Goal: Obtain resource: Obtain resource

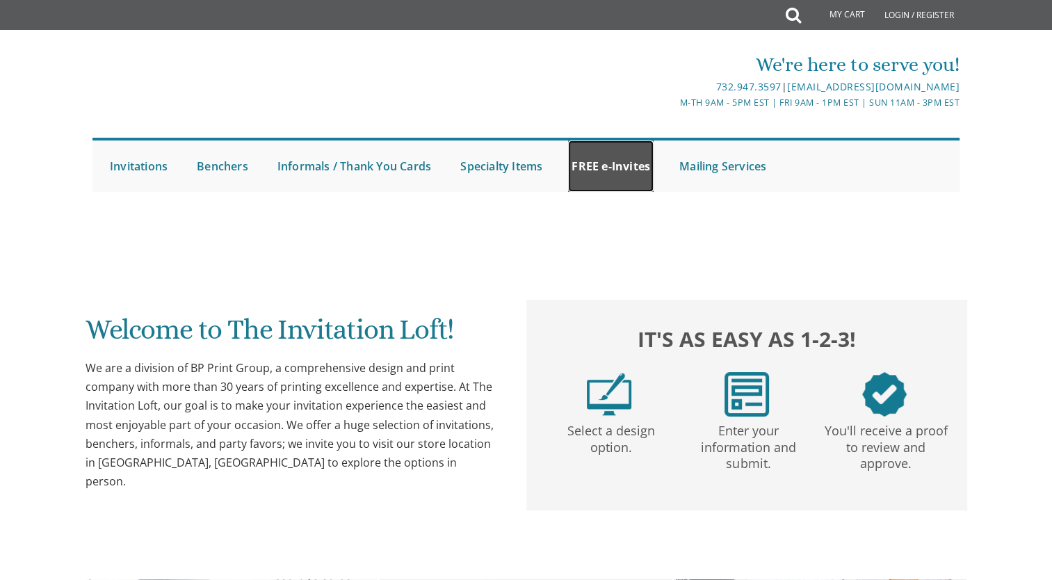
click at [589, 165] on link "FREE e-Invites" at bounding box center [611, 165] width 86 height 51
click at [611, 232] on link "Vort Invitations" at bounding box center [617, 213] width 125 height 42
click at [614, 176] on link "FREE e-Invites" at bounding box center [611, 165] width 86 height 51
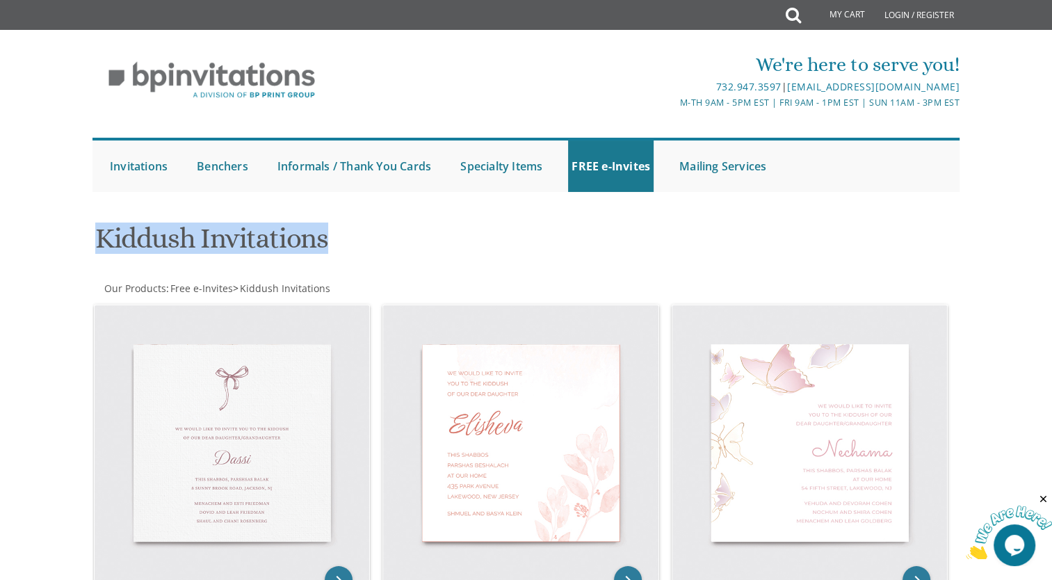
drag, startPoint x: 100, startPoint y: 236, endPoint x: 343, endPoint y: 231, distance: 242.6
click at [343, 231] on h1 "Kiddush Invitations" at bounding box center [378, 243] width 567 height 41
drag, startPoint x: 343, startPoint y: 231, endPoint x: 284, endPoint y: 244, distance: 59.7
click at [284, 244] on h1 "Kiddush Invitations" at bounding box center [378, 243] width 567 height 41
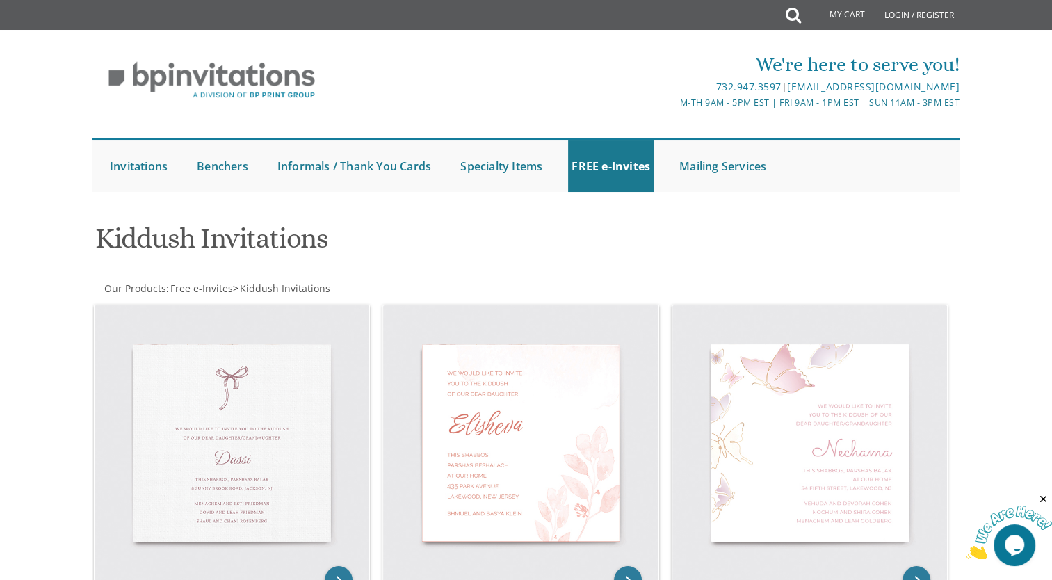
click at [432, 256] on h1 "Kiddush Invitations" at bounding box center [378, 243] width 567 height 41
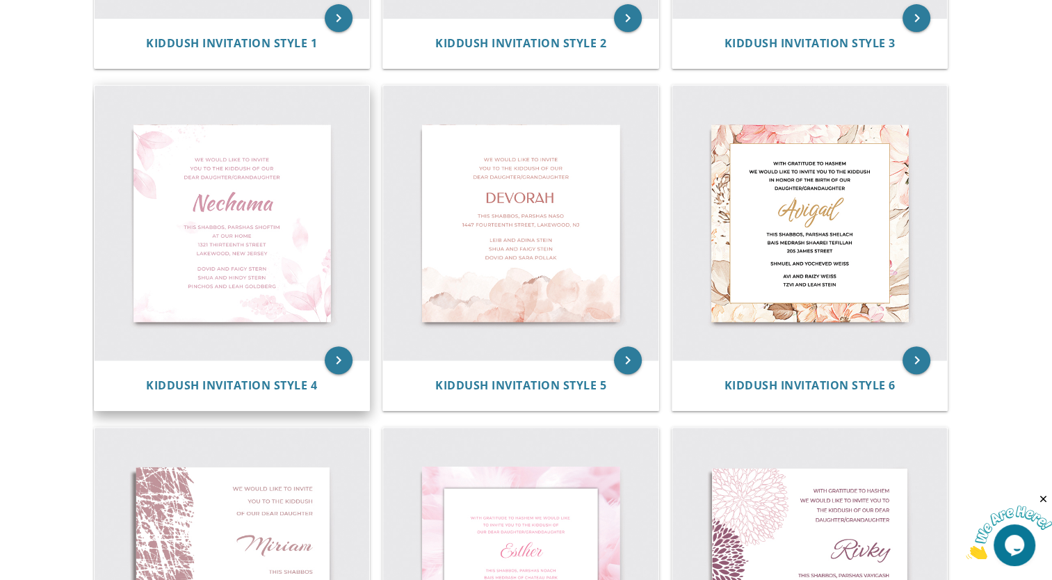
scroll to position [562, 0]
click at [222, 239] on img at bounding box center [232, 223] width 275 height 275
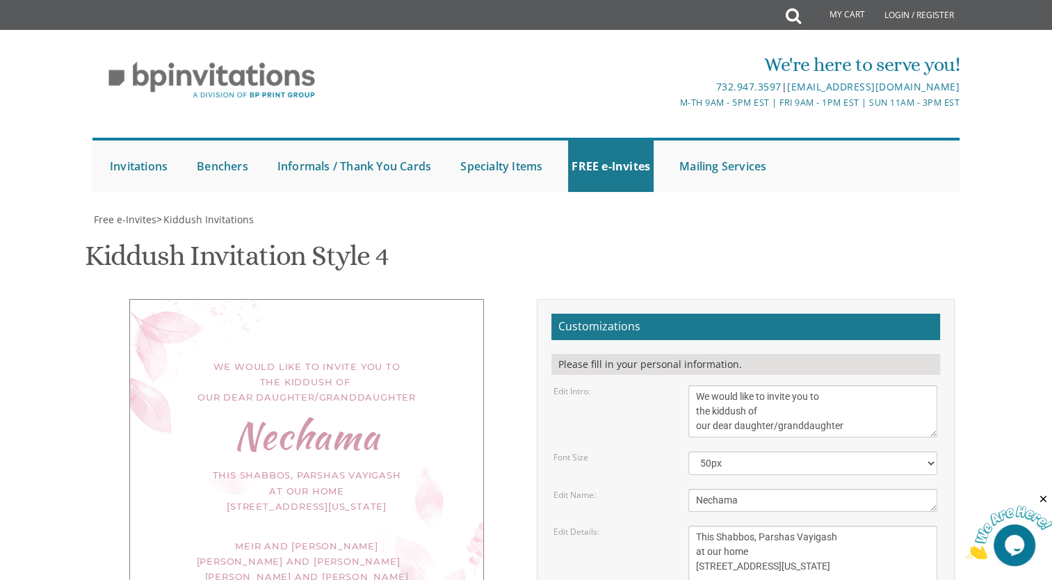
scroll to position [178, 0]
drag, startPoint x: 750, startPoint y: 324, endPoint x: 694, endPoint y: 315, distance: 57.0
click at [685, 489] on div "Nechama" at bounding box center [813, 500] width 270 height 23
click at [735, 489] on textarea "Nechama" at bounding box center [812, 500] width 249 height 23
type textarea "N"
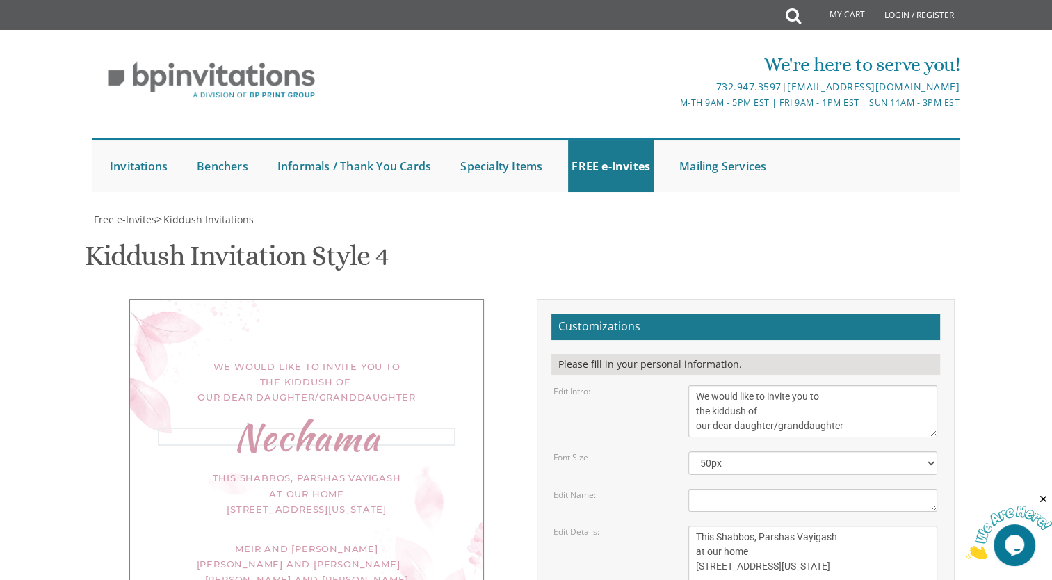
drag, startPoint x: 735, startPoint y: 319, endPoint x: 723, endPoint y: 318, distance: 11.9
click at [723, 489] on textarea "Nechama" at bounding box center [812, 500] width 249 height 23
click at [715, 489] on textarea "Nechama" at bounding box center [812, 500] width 249 height 23
type textarea "Miri"
click at [794, 526] on textarea "This Shabbos, Parshas Vayigash at our home 120 Central Avenue Lakewood, New Jer…" at bounding box center [812, 559] width 249 height 67
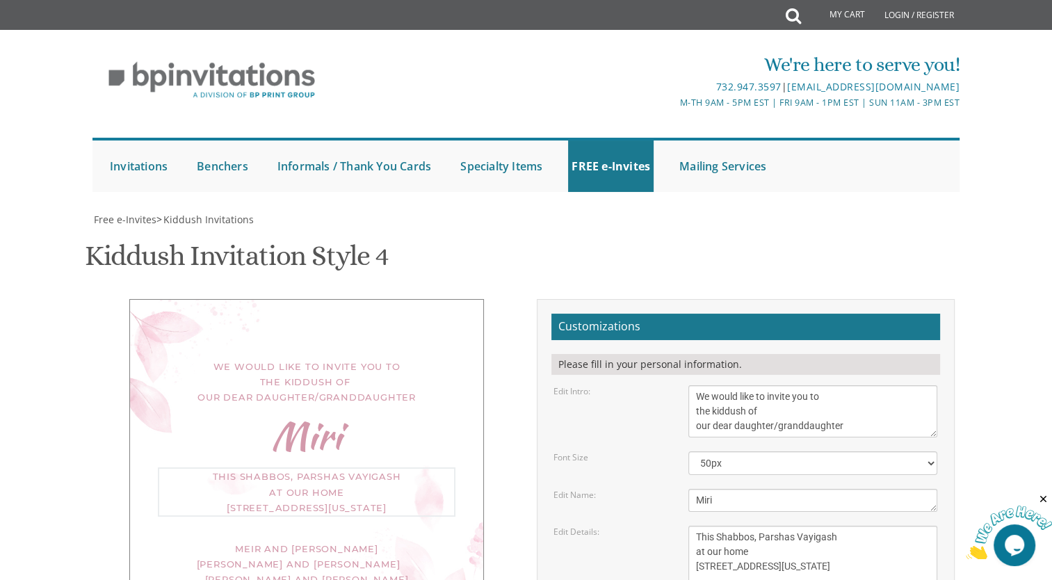
drag, startPoint x: 834, startPoint y: 357, endPoint x: 792, endPoint y: 355, distance: 41.7
click at [792, 526] on textarea "This Shabbos, Parshas Vayigash at our home 120 Central Avenue Lakewood, New Jer…" at bounding box center [812, 559] width 249 height 67
click at [826, 526] on textarea "This Shabbos, Parshas Vayigash at our home 120 Central Avenue Lakewood, New Jer…" at bounding box center [812, 559] width 249 height 67
drag, startPoint x: 829, startPoint y: 359, endPoint x: 678, endPoint y: 357, distance: 150.2
click at [678, 526] on div "This Shabbos, Parshas Vayigash at our home 120 Central Avenue Lakewood, New Jer…" at bounding box center [813, 559] width 270 height 67
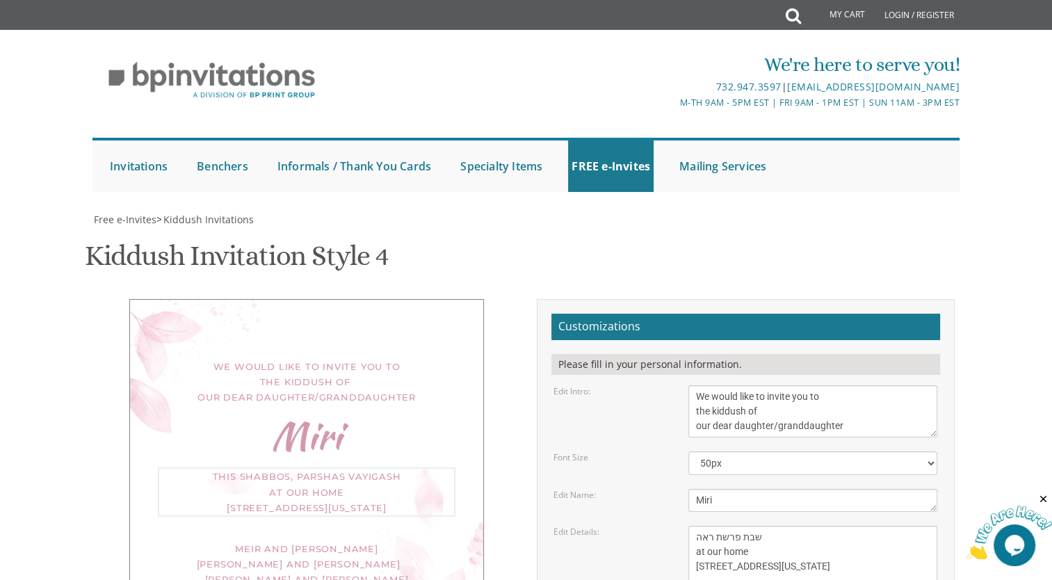
click at [750, 526] on textarea "This Shabbos, Parshas Vayigash at our home 120 Central Avenue Lakewood, New Jer…" at bounding box center [812, 559] width 249 height 67
drag, startPoint x: 694, startPoint y: 374, endPoint x: 751, endPoint y: 371, distance: 57.1
click at [751, 526] on textarea "This Shabbos, Parshas Vayigash at our home 120 Central Avenue Lakewood, New Jer…" at bounding box center [812, 559] width 249 height 67
click at [697, 526] on textarea "This Shabbos, Parshas Vayigash at our home 120 Central Avenue Lakewood, New Jer…" at bounding box center [812, 559] width 249 height 67
drag, startPoint x: 694, startPoint y: 374, endPoint x: 782, endPoint y: 368, distance: 88.5
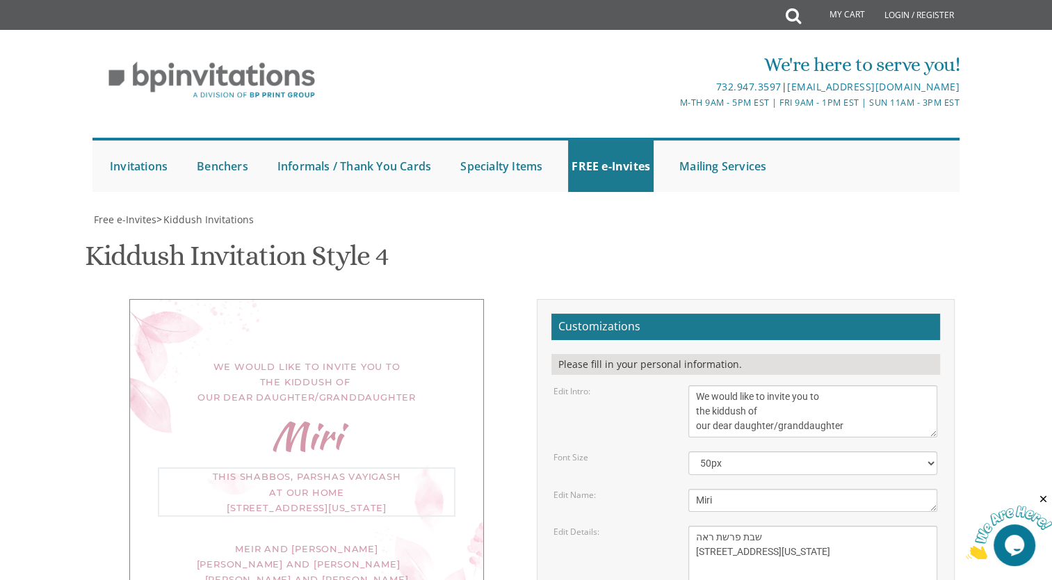
click at [782, 526] on textarea "This Shabbos, Parshas Vayigash at our home 120 Central Avenue Lakewood, New Jer…" at bounding box center [812, 559] width 249 height 67
drag, startPoint x: 697, startPoint y: 439, endPoint x: 800, endPoint y: 429, distance: 103.3
click at [773, 526] on textarea "This Shabbos, Parshas Vayigash at our home 120 Central Avenue Lakewood, New Jer…" at bounding box center [812, 559] width 249 height 67
drag, startPoint x: 765, startPoint y: 360, endPoint x: 674, endPoint y: 361, distance: 91.8
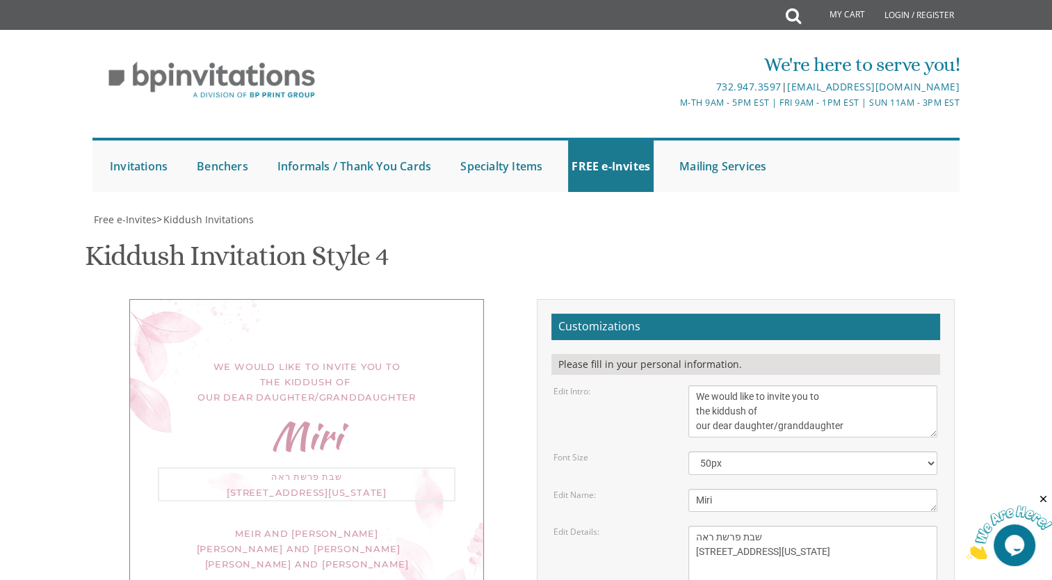
click at [674, 526] on div "Edit Details: This Shabbos, Parshas Vayigash at our home 120 Central Avenue Lak…" at bounding box center [745, 559] width 405 height 67
click at [300, 467] on div "שבת פרשת ראה 614 Madison Avenue Lakewood, New Jersey" at bounding box center [307, 482] width 298 height 31
click at [287, 467] on div "שבת פרשת ראה 614 Madison Avenue Lakewood, New Jersey" at bounding box center [307, 482] width 298 height 31
drag, startPoint x: 287, startPoint y: 298, endPoint x: 280, endPoint y: 296, distance: 7.1
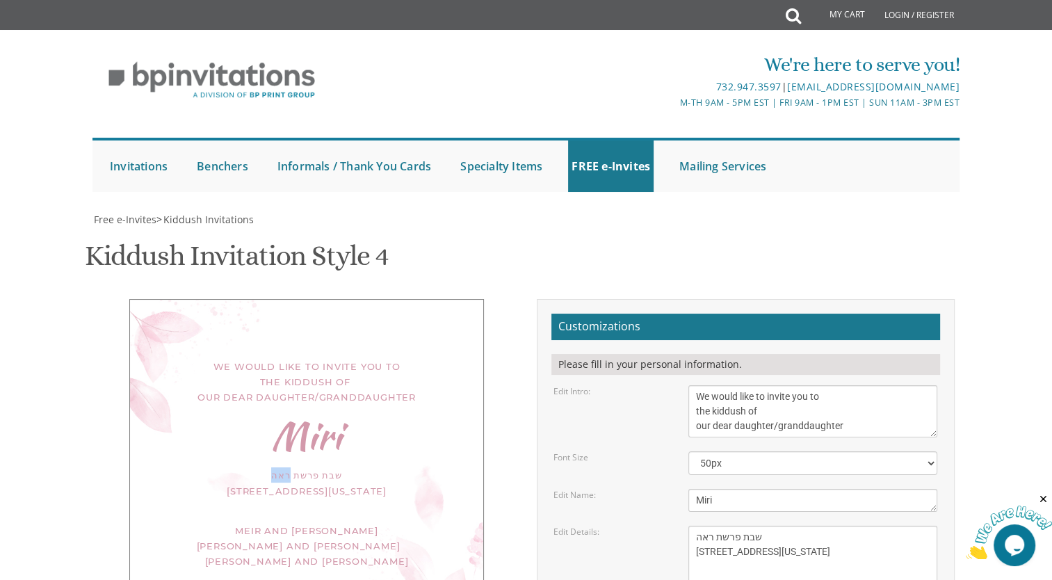
click at [280, 467] on div "שבת פרשת ראה 614 Madison Avenue Lakewood, New Jersey" at bounding box center [307, 482] width 298 height 31
click at [270, 467] on div "שבת פרשת ראה 614 Madison Avenue Lakewood, New Jersey" at bounding box center [307, 482] width 298 height 31
click at [340, 467] on div "שבת פרשת ראה 614 Madison Avenue Lakewood, New Jersey" at bounding box center [307, 482] width 298 height 31
drag, startPoint x: 337, startPoint y: 295, endPoint x: 272, endPoint y: 296, distance: 65.3
click at [272, 467] on div "שבת פרשת ראה 614 Madison Avenue Lakewood, New Jersey" at bounding box center [307, 482] width 298 height 31
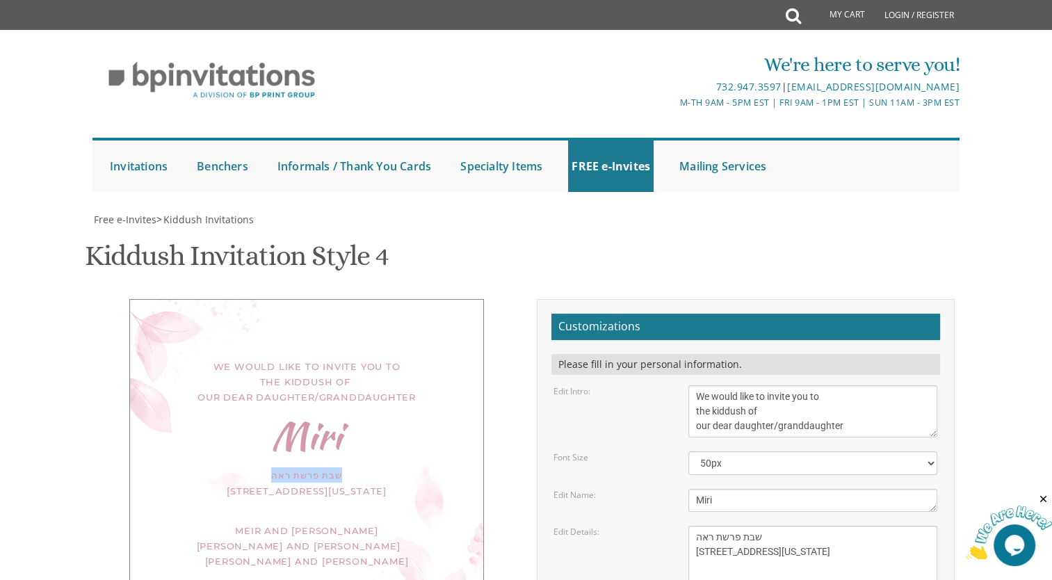
scroll to position [24, 0]
drag, startPoint x: 312, startPoint y: 442, endPoint x: 445, endPoint y: 460, distance: 134.0
click at [445, 467] on div "שבת פרשת ראה 614 Madison Avenue Lakewood, New Jersey" at bounding box center [307, 482] width 298 height 31
click at [306, 467] on div "שבת פרשת ראה 614 Madison Avenue Lakewood, New Jersey" at bounding box center [307, 482] width 298 height 31
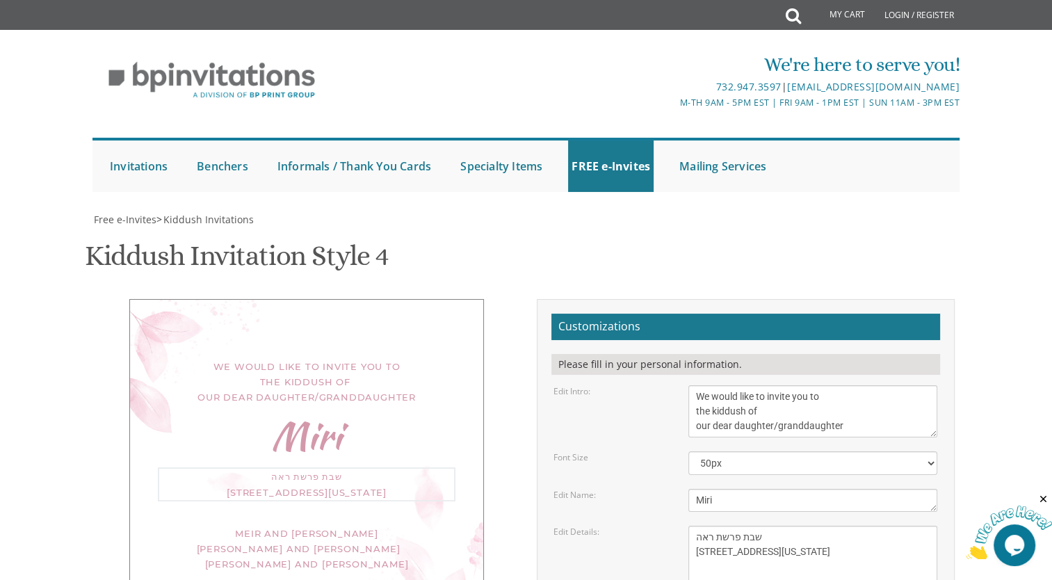
drag, startPoint x: 772, startPoint y: 414, endPoint x: 688, endPoint y: 414, distance: 83.4
click at [688, 526] on textarea "This Shabbos, Parshas Vayigash at our home 120 Central Avenue Lakewood, New Jer…" at bounding box center [812, 559] width 249 height 67
click at [784, 526] on textarea "This Shabbos, Parshas Vayigash at our home 120 Central Avenue Lakewood, New Jer…" at bounding box center [812, 559] width 249 height 67
click at [777, 526] on textarea "This Shabbos, Parshas Vayigash at our home 120 Central Avenue Lakewood, New Jer…" at bounding box center [812, 559] width 249 height 67
click at [304, 428] on div "Miri" at bounding box center [307, 435] width 298 height 15
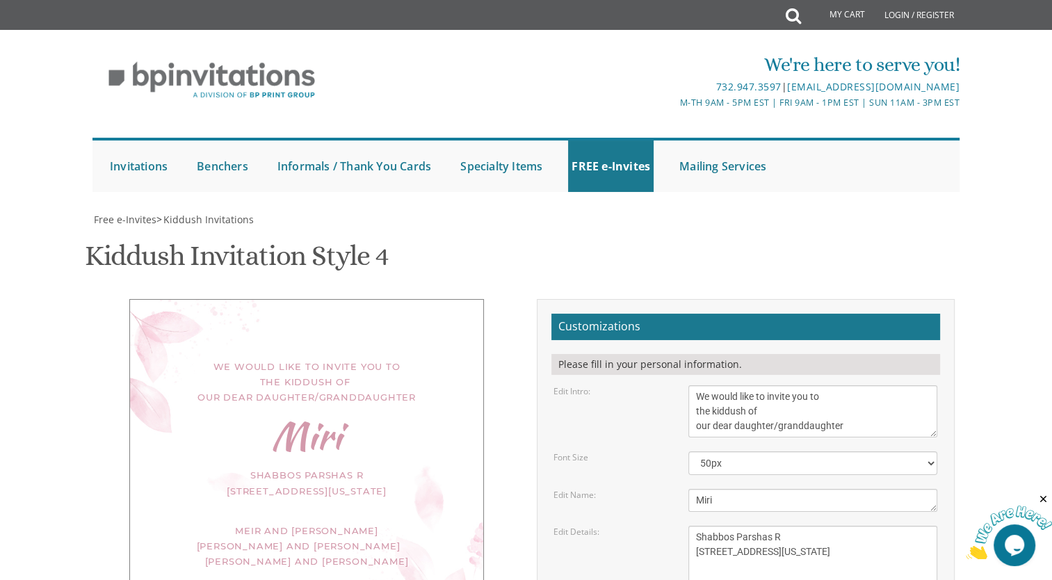
click at [792, 526] on textarea "This Shabbos, Parshas Vayigash at our home 120 Central Avenue Lakewood, New Jer…" at bounding box center [812, 559] width 249 height 67
click at [781, 526] on textarea "This Shabbos, Parshas Vayigash at our home 120 Central Avenue Lakewood, New Jer…" at bounding box center [812, 559] width 249 height 67
click at [692, 526] on textarea "This Shabbos, Parshas Vayigash at our home 120 Central Avenue Lakewood, New Jer…" at bounding box center [812, 559] width 249 height 67
click at [773, 526] on textarea "This Shabbos, Parshas Vayigash at our home 120 Central Avenue Lakewood, New Jer…" at bounding box center [812, 559] width 249 height 67
drag, startPoint x: 798, startPoint y: 414, endPoint x: 776, endPoint y: 412, distance: 21.7
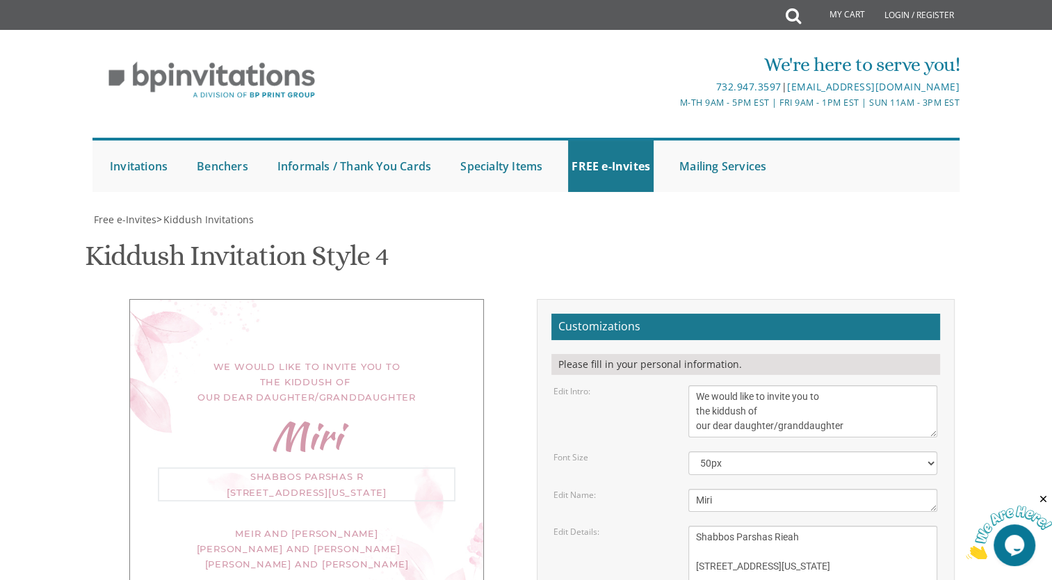
click at [776, 526] on textarea "This Shabbos, Parshas Vayigash at our home 120 Central Avenue Lakewood, New Jer…" at bounding box center [812, 559] width 249 height 67
click at [787, 526] on textarea "This Shabbos, Parshas Vayigash at our home 120 Central Avenue Lakewood, New Jer…" at bounding box center [812, 559] width 249 height 67
click at [837, 526] on textarea "This Shabbos, Parshas Vayigash at our home 120 Central Avenue Lakewood, New Jer…" at bounding box center [812, 559] width 249 height 67
type textarea "Shabbos Parshas Re'eh 614 Madison Avenue Lakewood, New Jersey"
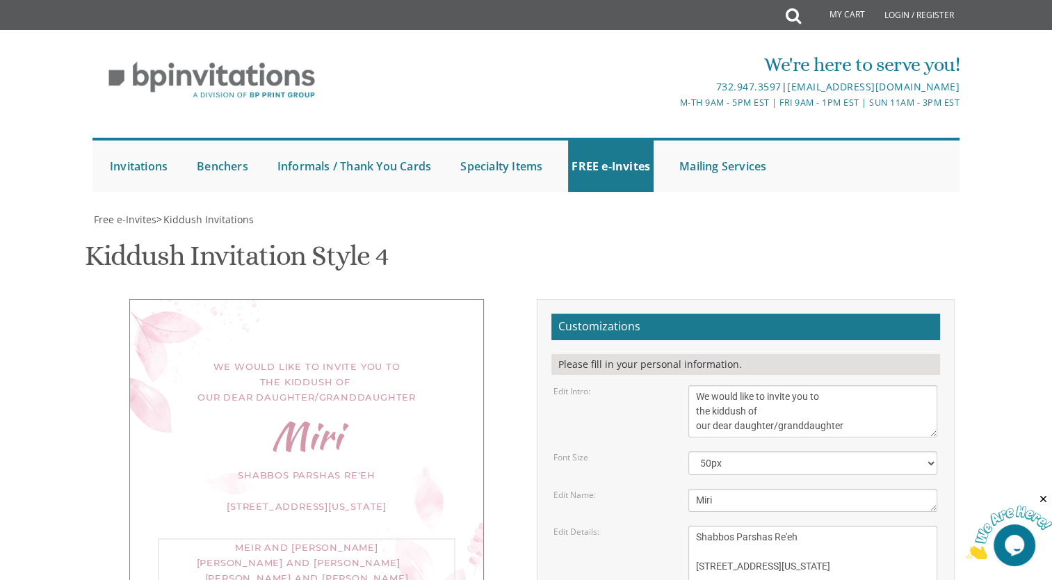
drag, startPoint x: 696, startPoint y: 494, endPoint x: 820, endPoint y: 485, distance: 124.7
drag, startPoint x: 816, startPoint y: 508, endPoint x: 699, endPoint y: 510, distance: 116.8
drag, startPoint x: 772, startPoint y: 514, endPoint x: 722, endPoint y: 513, distance: 50.1
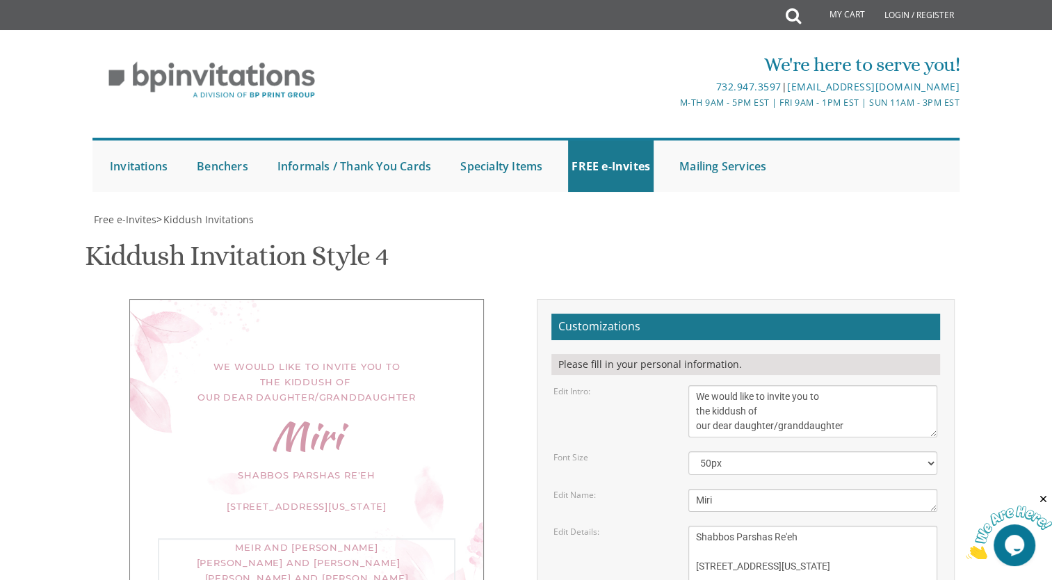
drag, startPoint x: 821, startPoint y: 526, endPoint x: 695, endPoint y: 526, distance: 125.8
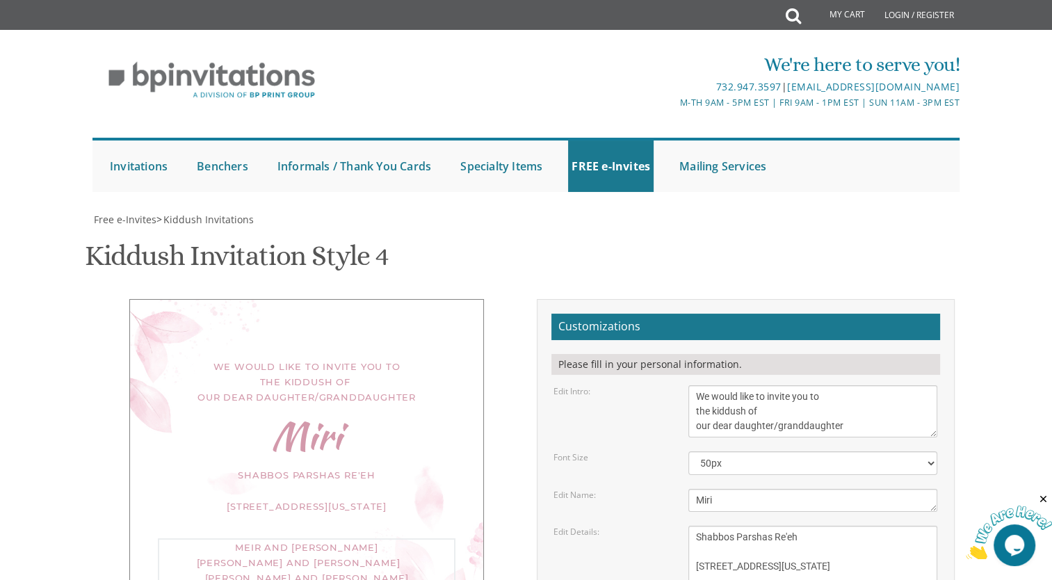
drag, startPoint x: 760, startPoint y: 509, endPoint x: 697, endPoint y: 514, distance: 62.8
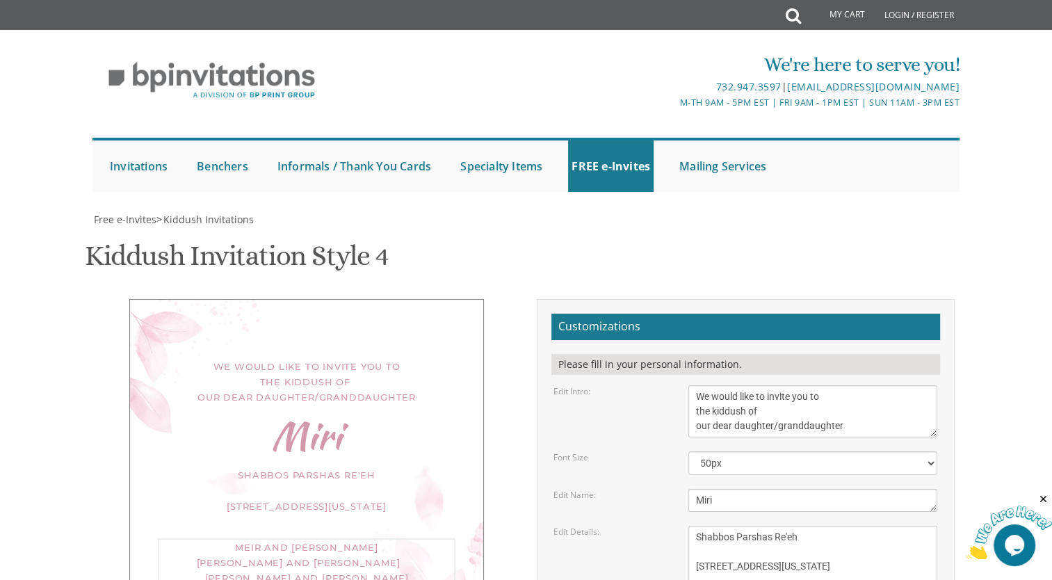
drag, startPoint x: 820, startPoint y: 526, endPoint x: 707, endPoint y: 527, distance: 112.6
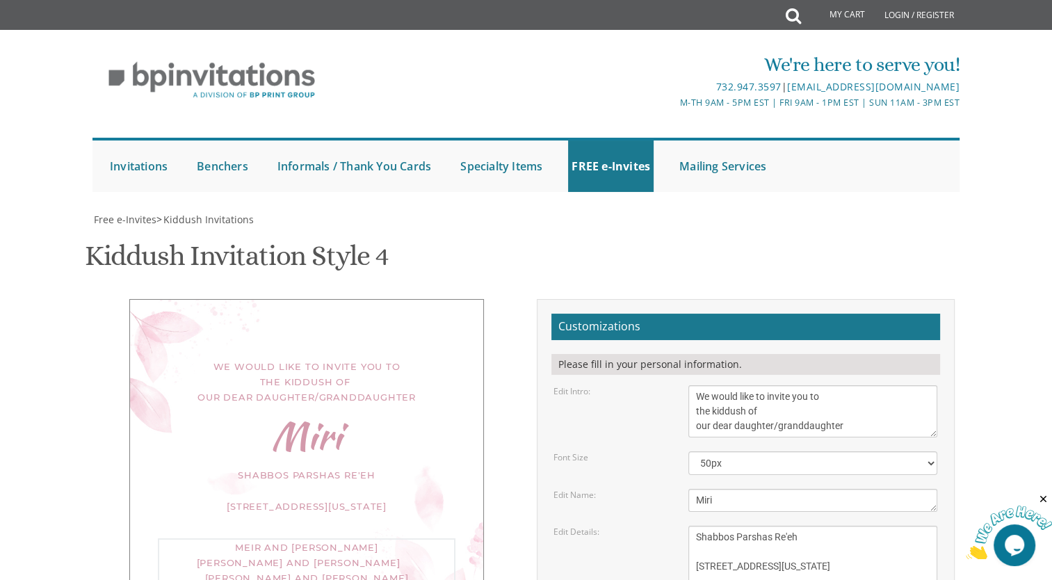
type textarea "Michoel and Kayla Loewy Heshy and Naomi Loewy Avrohom and Dina Meyer"
type input "rivka0919@gmail.com"
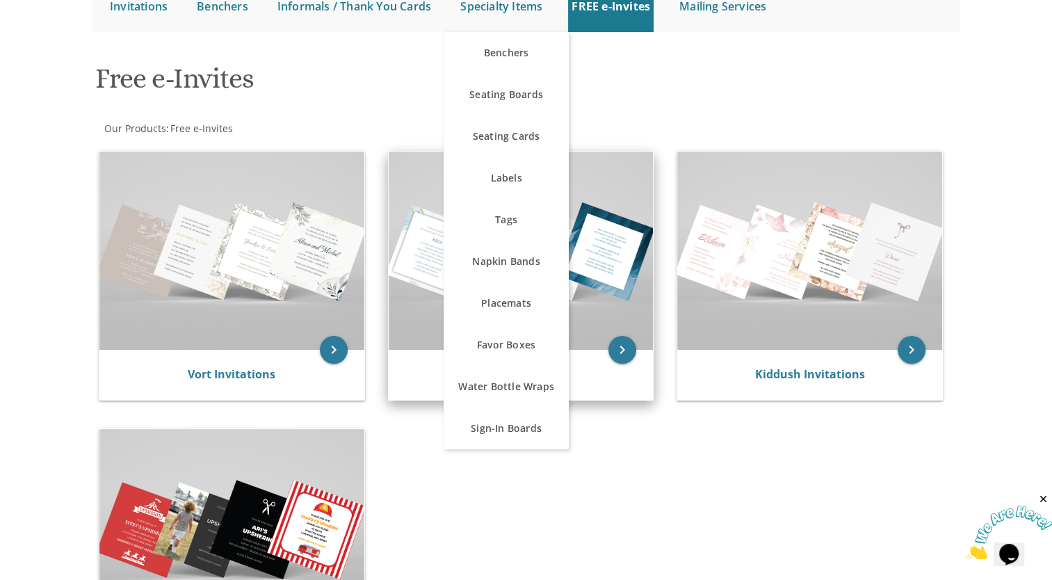
scroll to position [161, 0]
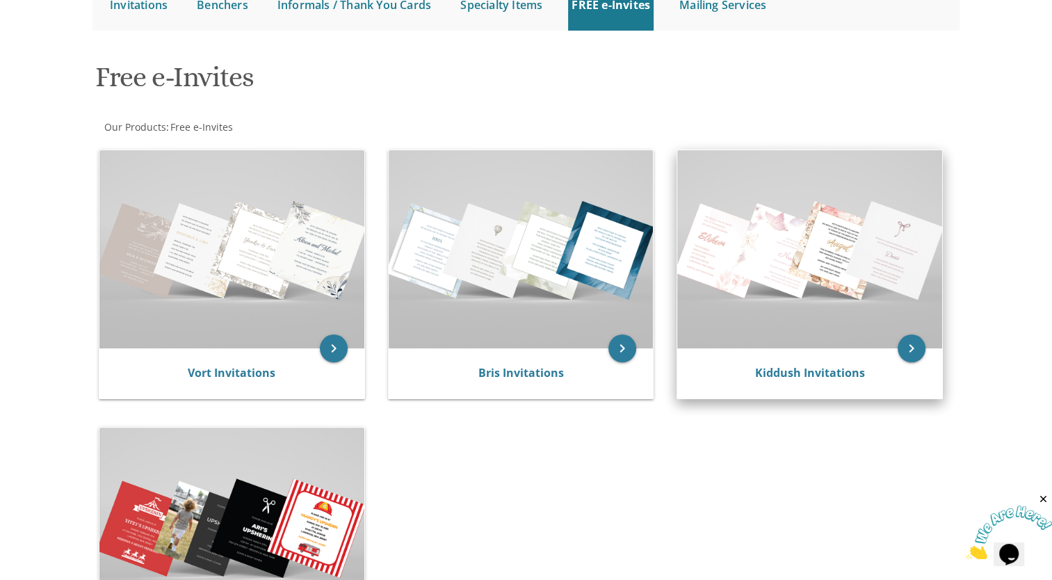
click at [848, 390] on div "Kiddush Invitations" at bounding box center [809, 373] width 265 height 50
click at [909, 350] on icon "keyboard_arrow_right" at bounding box center [911, 348] width 28 height 28
click at [913, 343] on icon "keyboard_arrow_right" at bounding box center [911, 348] width 28 height 28
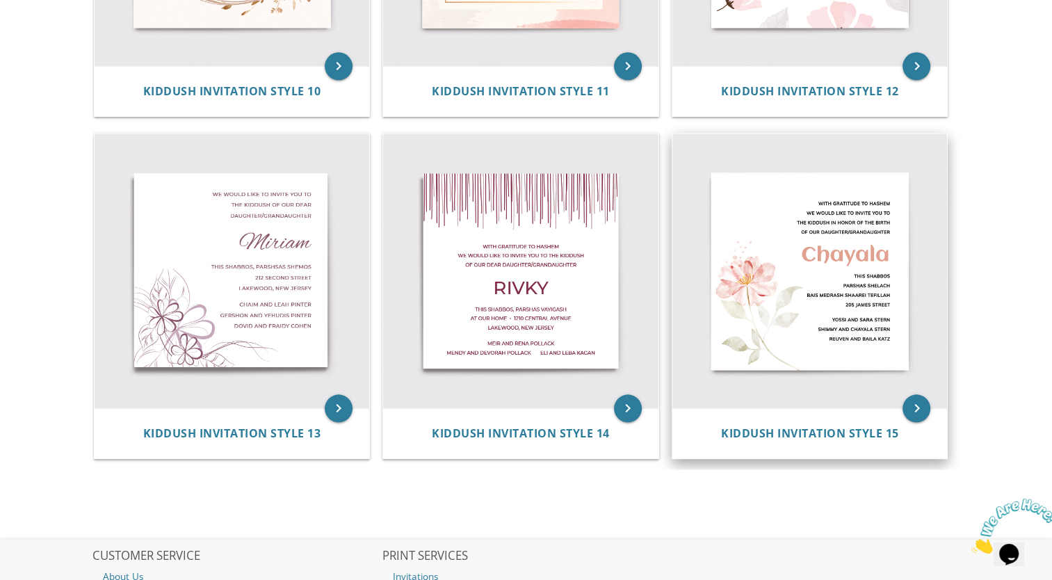
scroll to position [1458, 0]
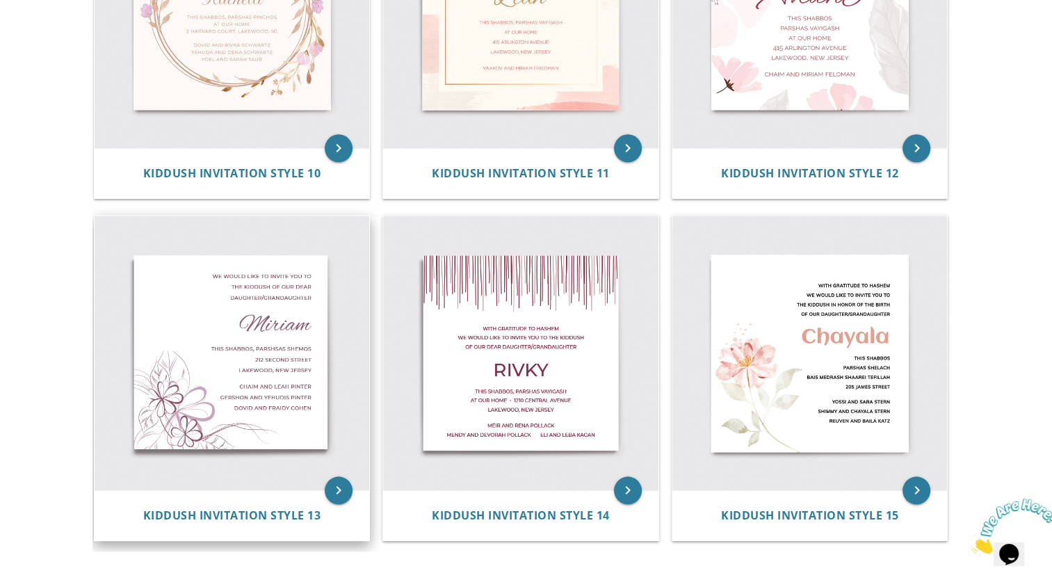
click at [213, 345] on img at bounding box center [232, 352] width 275 height 275
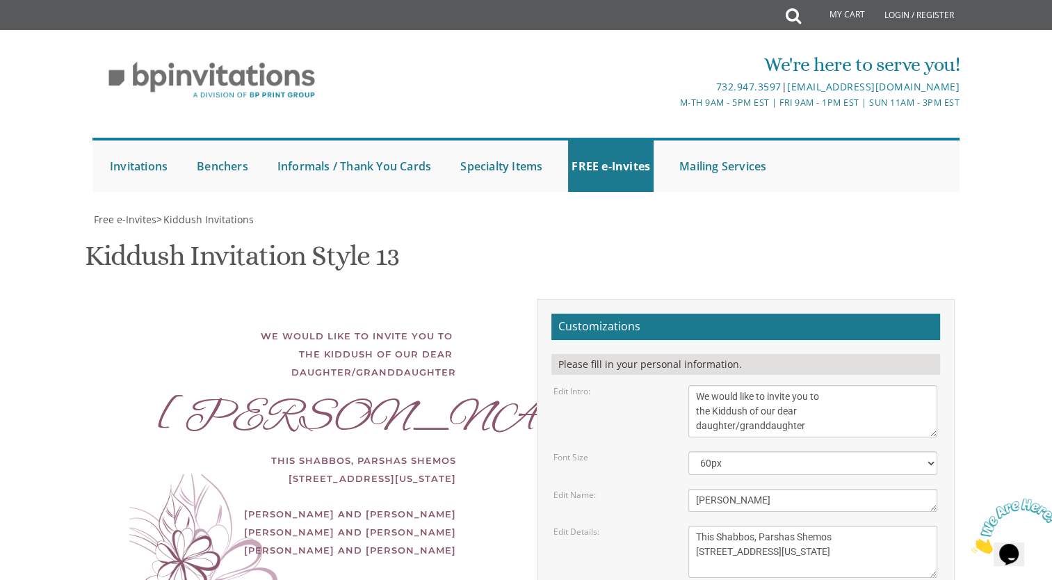
scroll to position [103, 0]
click at [728, 489] on textarea "[PERSON_NAME]" at bounding box center [812, 500] width 249 height 23
drag, startPoint x: 728, startPoint y: 396, endPoint x: 711, endPoint y: 397, distance: 16.7
click at [711, 489] on textarea "[PERSON_NAME]" at bounding box center [812, 500] width 249 height 23
type textarea "Miri"
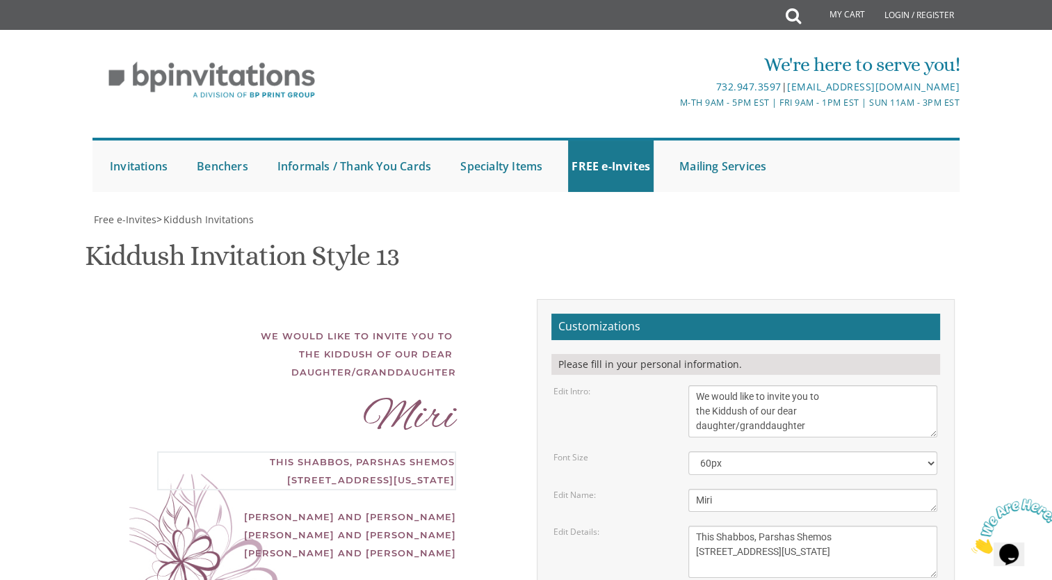
click at [801, 526] on textarea "This Shabbos, Parshas Shemos [STREET_ADDRESS][US_STATE]" at bounding box center [812, 552] width 249 height 52
drag, startPoint x: 710, startPoint y: 434, endPoint x: 686, endPoint y: 434, distance: 24.3
click at [686, 526] on div "This Shabbos, Parshas Shemos [STREET_ADDRESS][US_STATE]" at bounding box center [813, 552] width 270 height 52
click at [806, 526] on textarea "This Shabbos, Parshas Shemos 212 Second Street Lakewood, New Jersey" at bounding box center [812, 552] width 249 height 52
click at [698, 526] on textarea "This Shabbos, Parshas Shemos 212 Second Street Lakewood, New Jersey" at bounding box center [812, 552] width 249 height 52
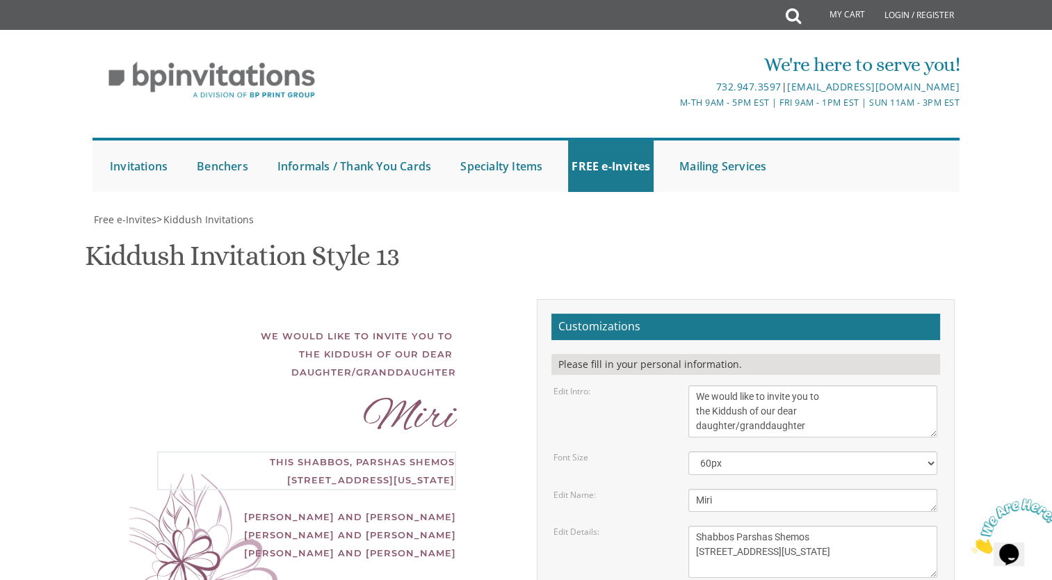
drag, startPoint x: 803, startPoint y: 435, endPoint x: 772, endPoint y: 434, distance: 31.3
click at [772, 526] on textarea "This Shabbos, Parshas Shemos 212 Second Street Lakewood, New Jersey" at bounding box center [812, 552] width 249 height 52
drag, startPoint x: 772, startPoint y: 449, endPoint x: 686, endPoint y: 450, distance: 85.5
click at [686, 526] on div "This Shabbos, Parshas Shemos 212 Second Street Lakewood, New Jersey" at bounding box center [813, 552] width 270 height 52
type textarea "Shabbos Parshas Re'eh 614 Madison Avenue Lakewood, New Jersey"
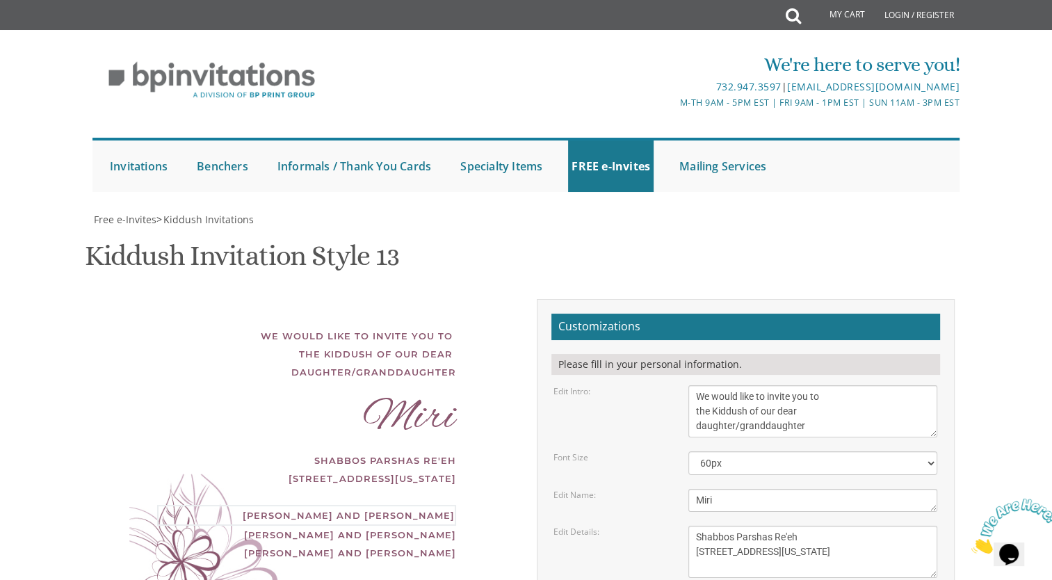
drag, startPoint x: 797, startPoint y: 502, endPoint x: 690, endPoint y: 503, distance: 107.1
type textarea "Michoel andKayla Loewy"
drag, startPoint x: 811, startPoint y: 536, endPoint x: 715, endPoint y: 535, distance: 95.9
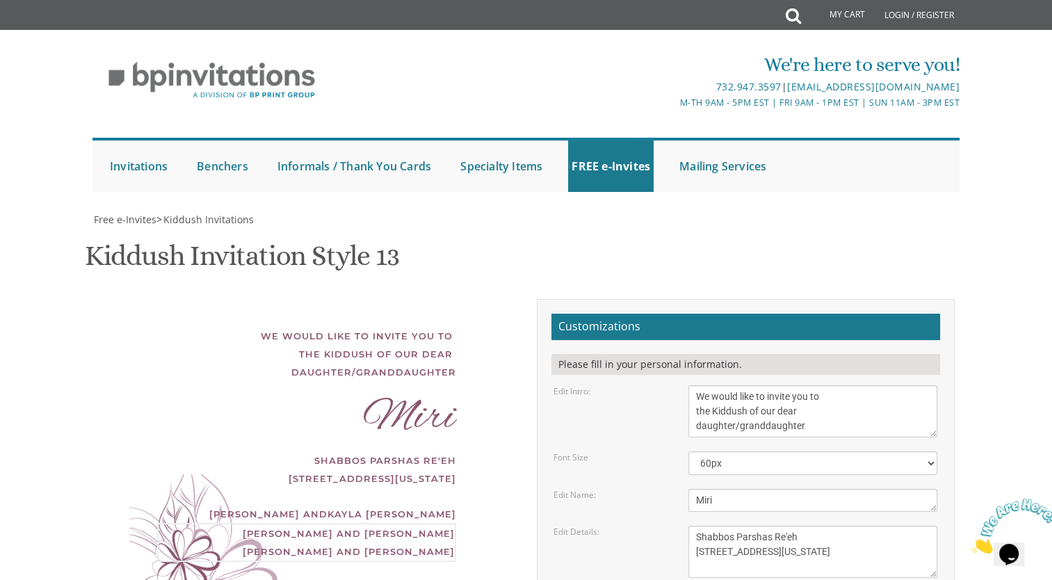
drag, startPoint x: 816, startPoint y: 536, endPoint x: 690, endPoint y: 538, distance: 125.8
type textarea "Heshy and Naomi Loewy Dovid and Fraidy Cohen"
type textarea "Michoel and Kayla Loewy"
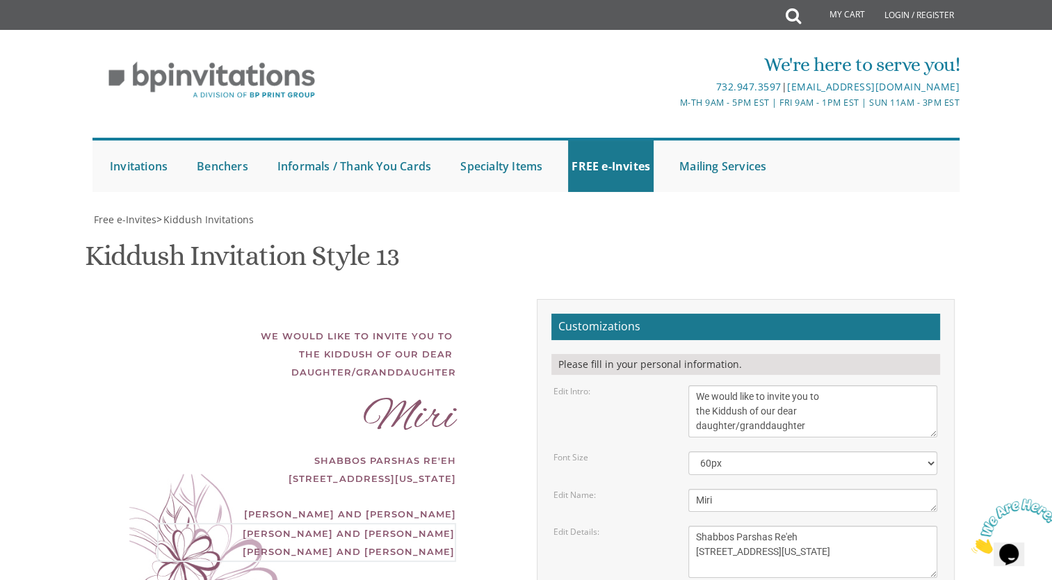
drag, startPoint x: 801, startPoint y: 550, endPoint x: 698, endPoint y: 553, distance: 102.9
type textarea "Heshy and Naomi Loewy Avrohom and Dina Meyer"
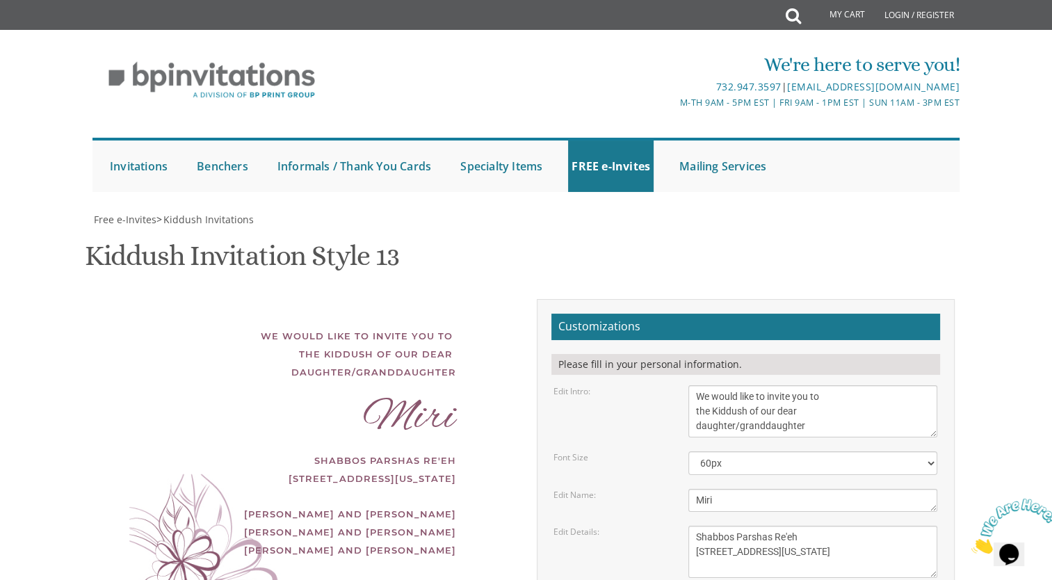
type input "rivka0919@gmail.com"
